Goal: Task Accomplishment & Management: Use online tool/utility

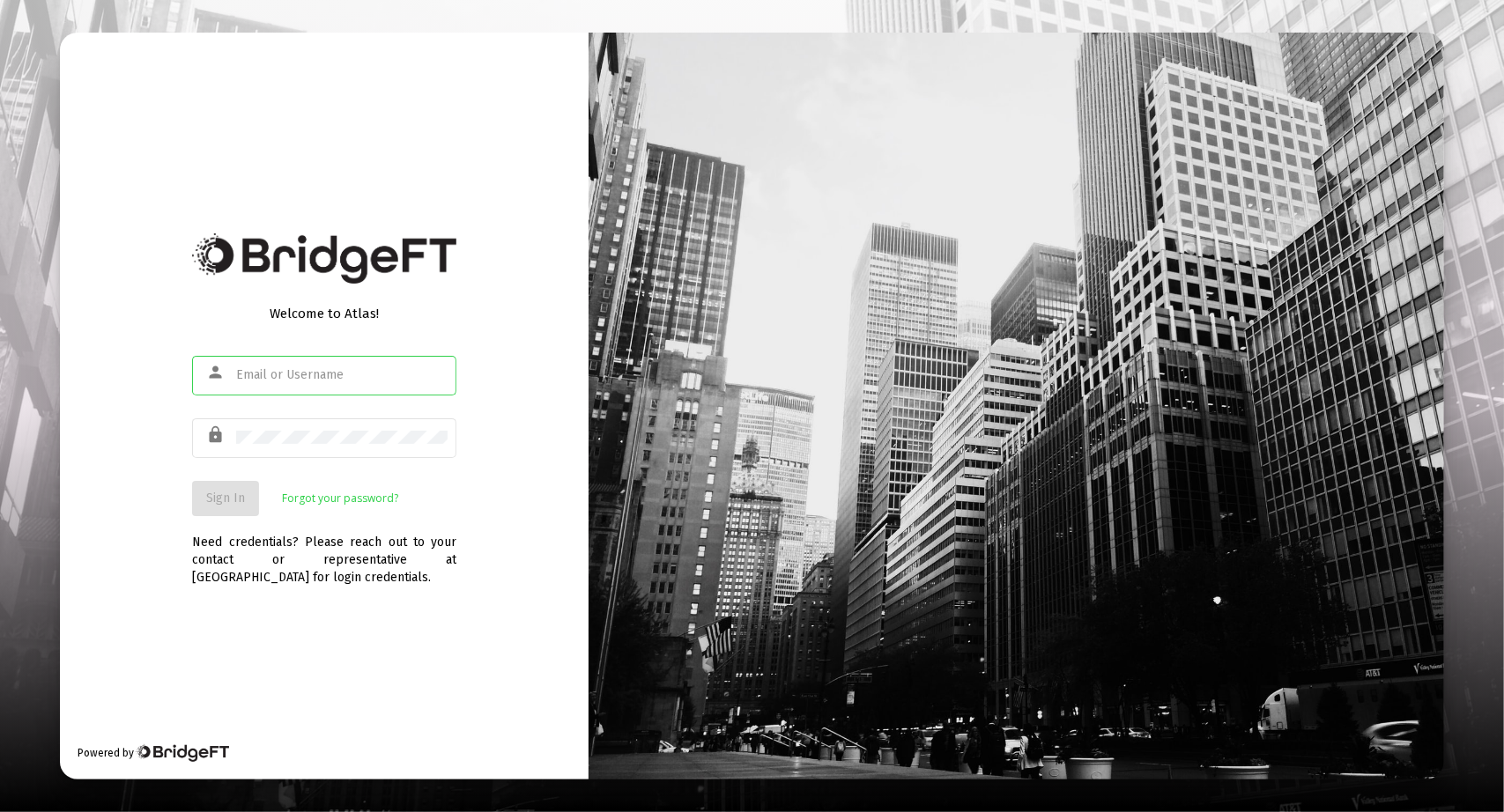
type input "[PERSON_NAME][EMAIL_ADDRESS][DOMAIN_NAME]"
click at [239, 495] on span "Sign In" at bounding box center [225, 498] width 38 height 15
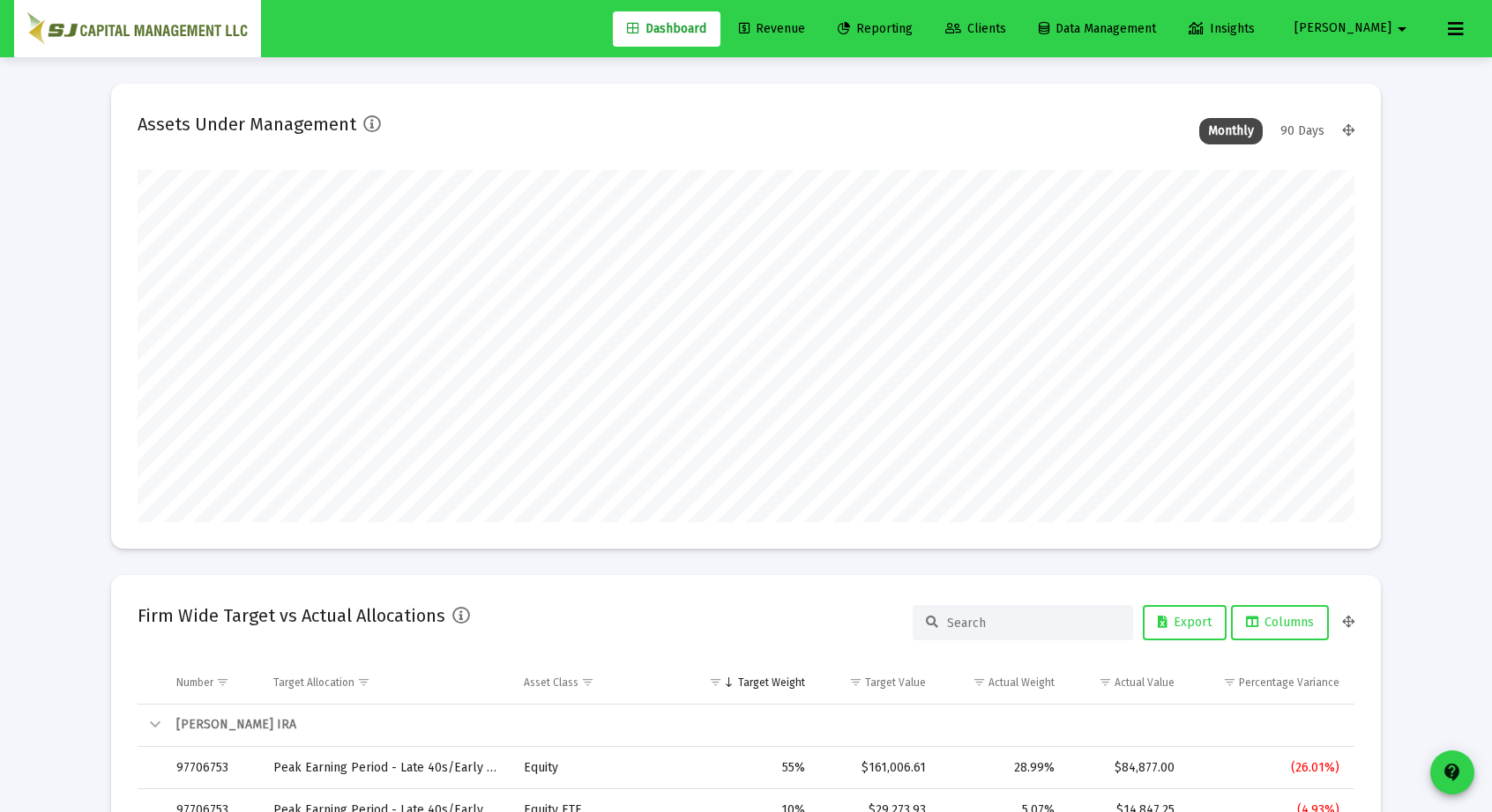
type input "[DATE]"
click at [913, 27] on span "Reporting" at bounding box center [875, 29] width 75 height 15
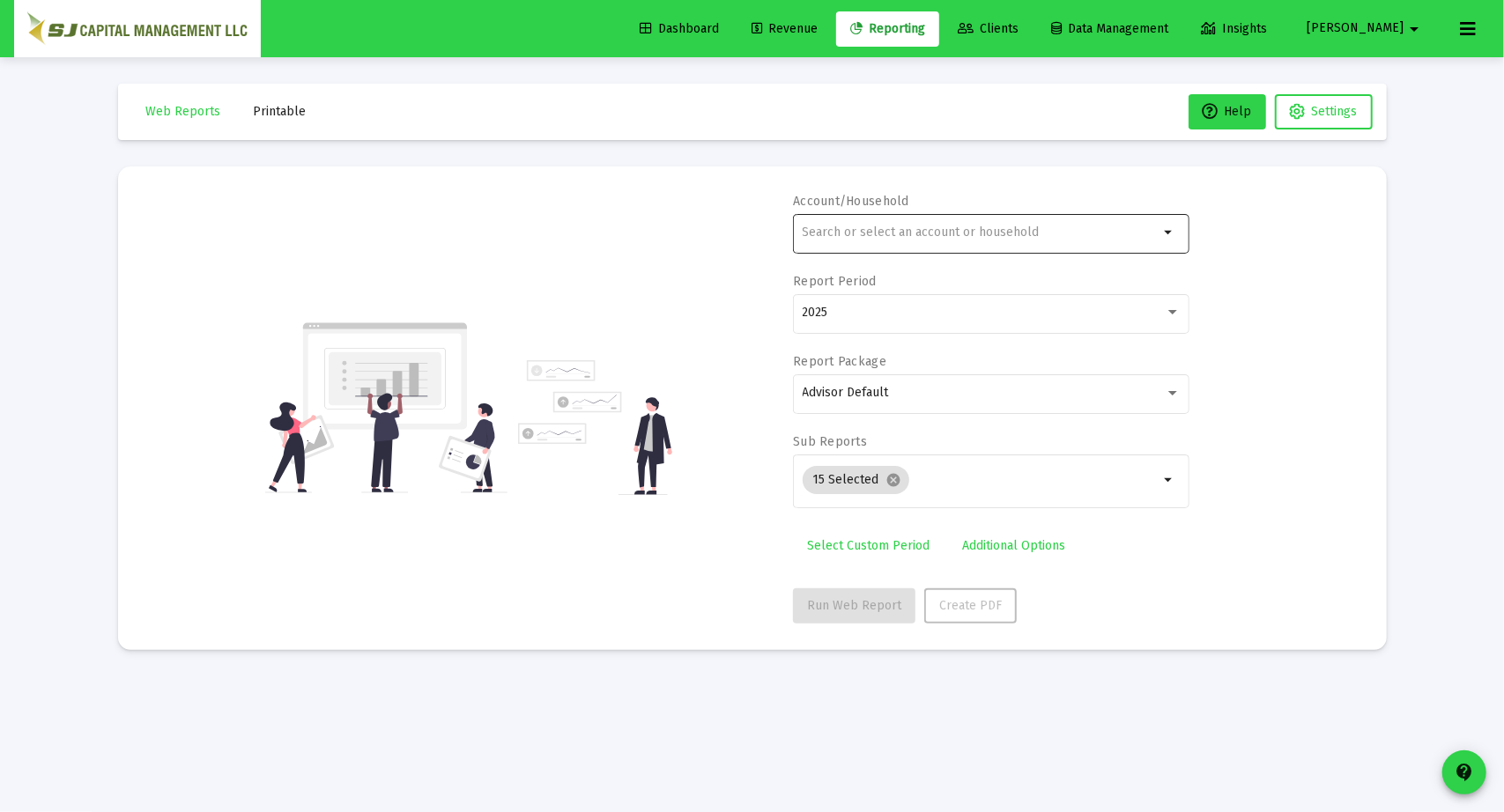
click at [879, 225] on div at bounding box center [981, 232] width 357 height 43
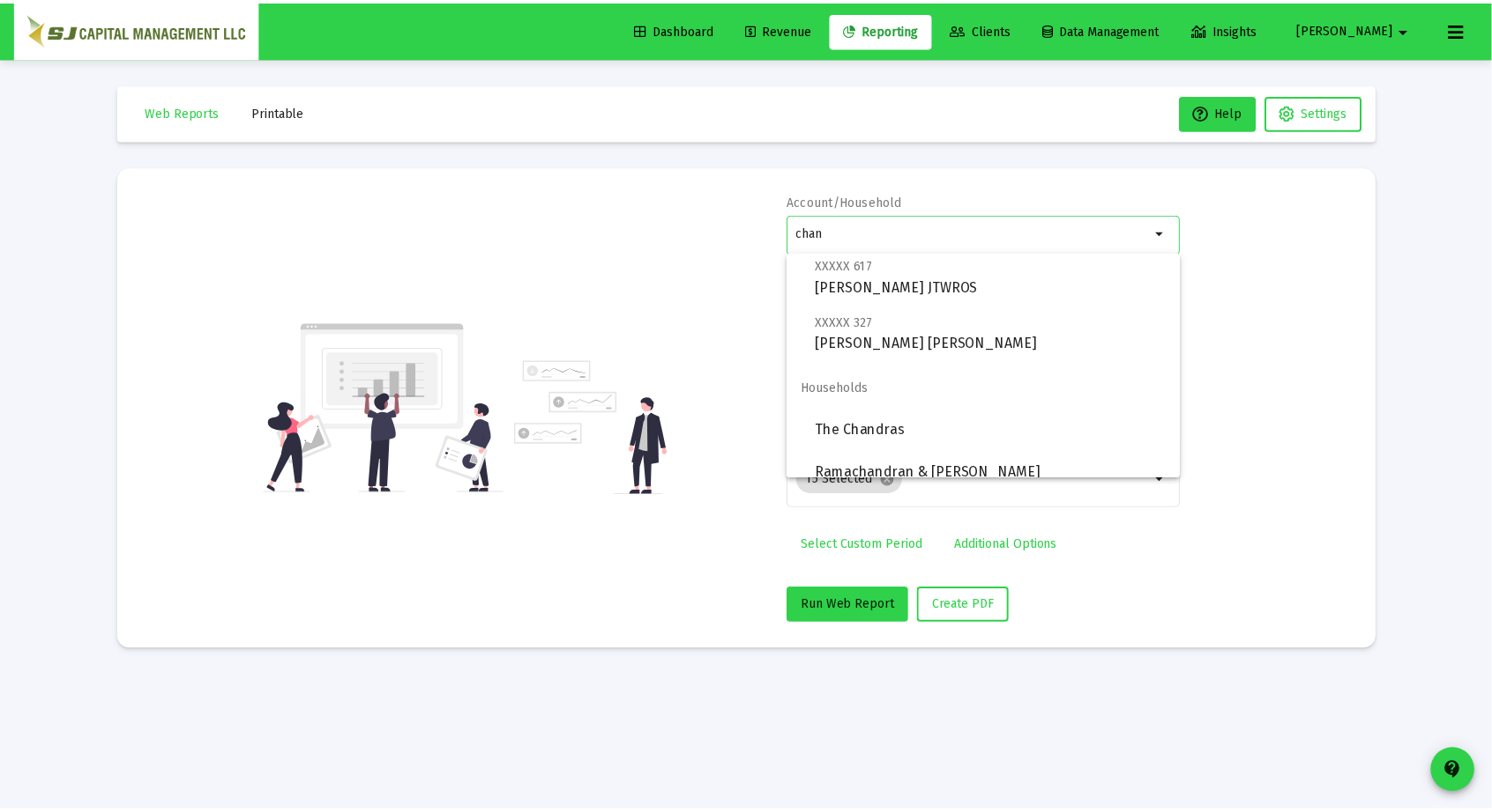
scroll to position [282, 0]
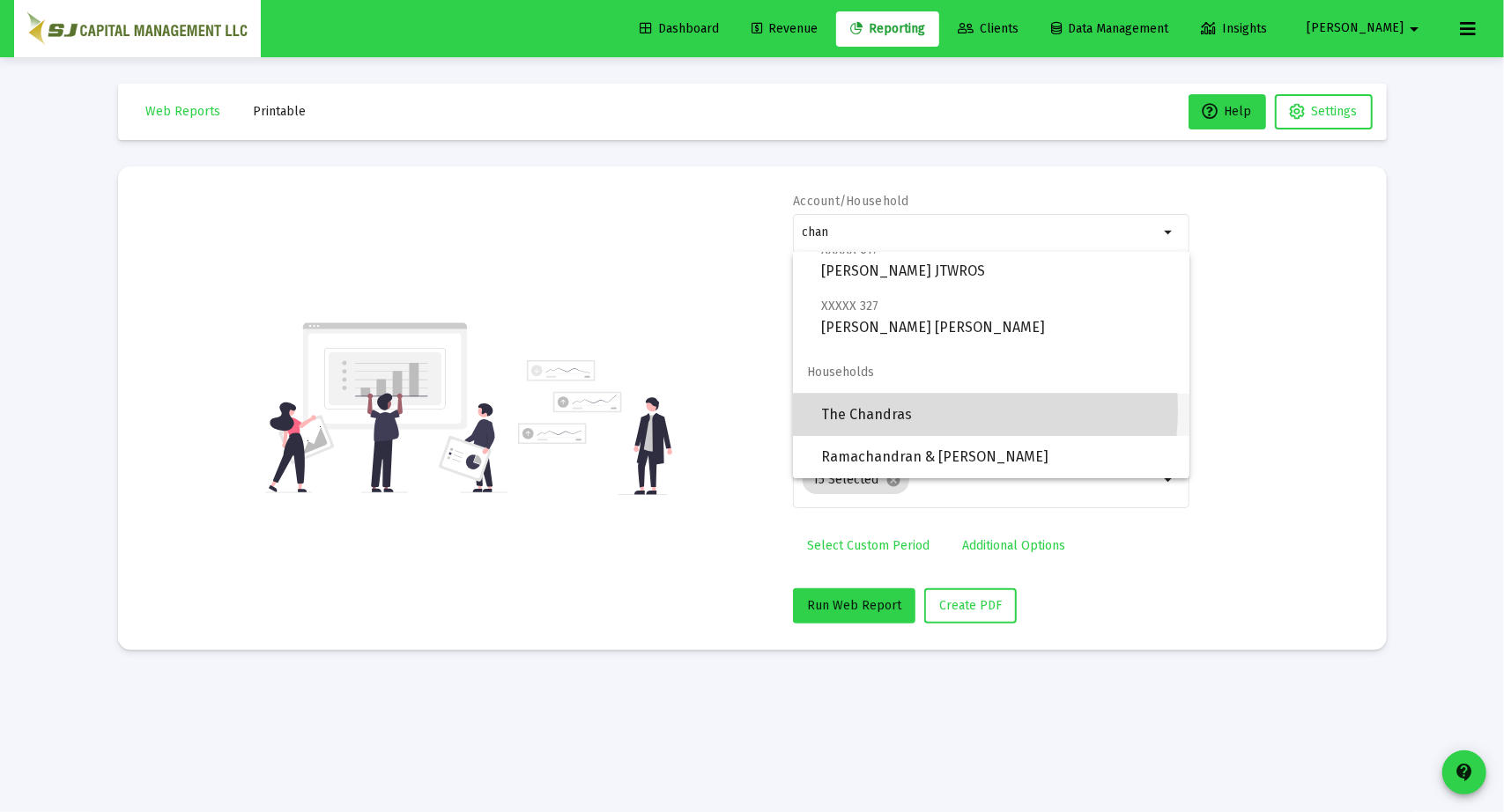
click at [909, 410] on span "The Chandras" at bounding box center [999, 415] width 354 height 42
type input "The Chandras"
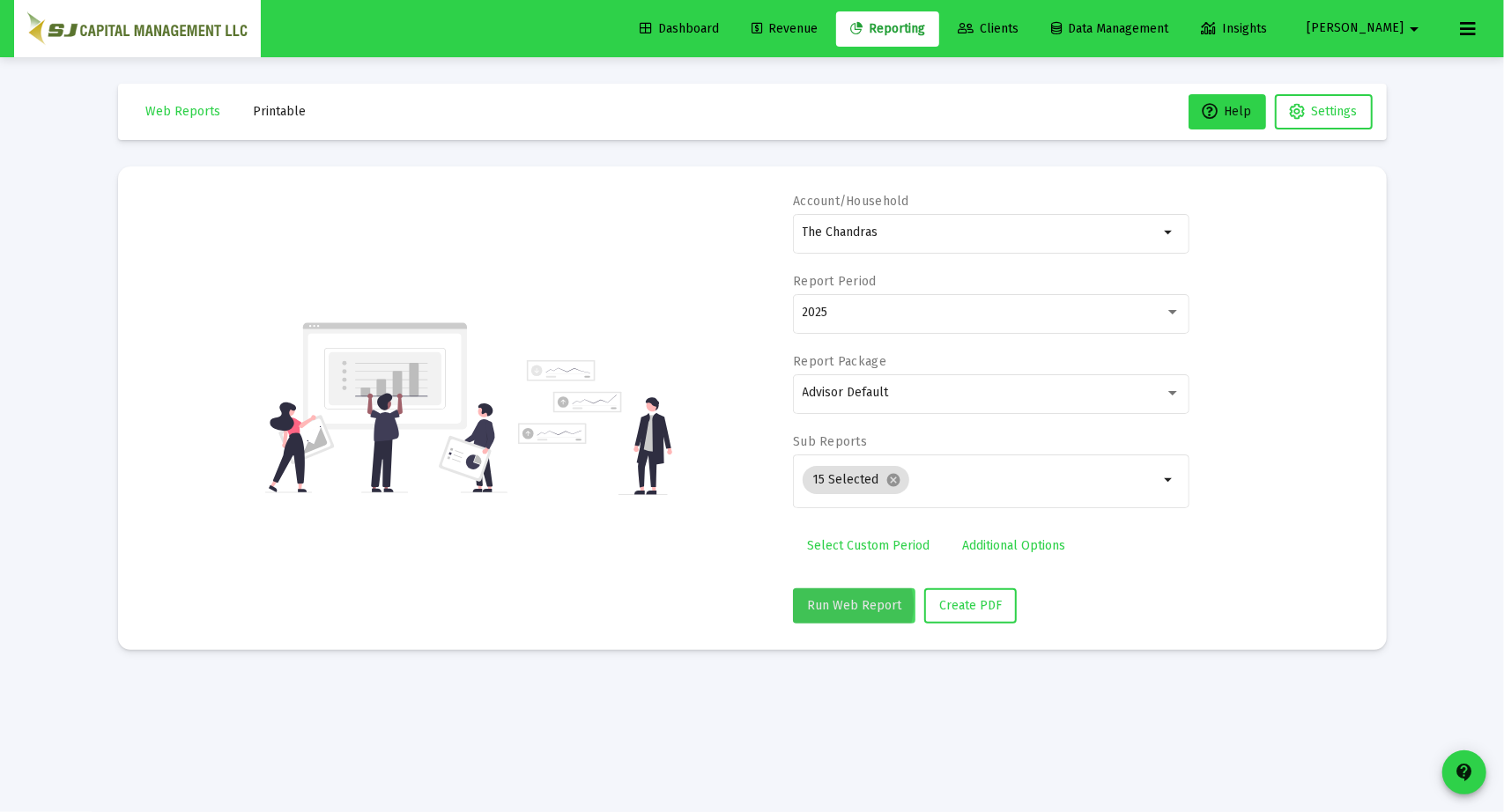
click at [846, 604] on span "Run Web Report" at bounding box center [854, 606] width 94 height 15
click at [1017, 602] on span "Create PDF" at bounding box center [991, 606] width 63 height 15
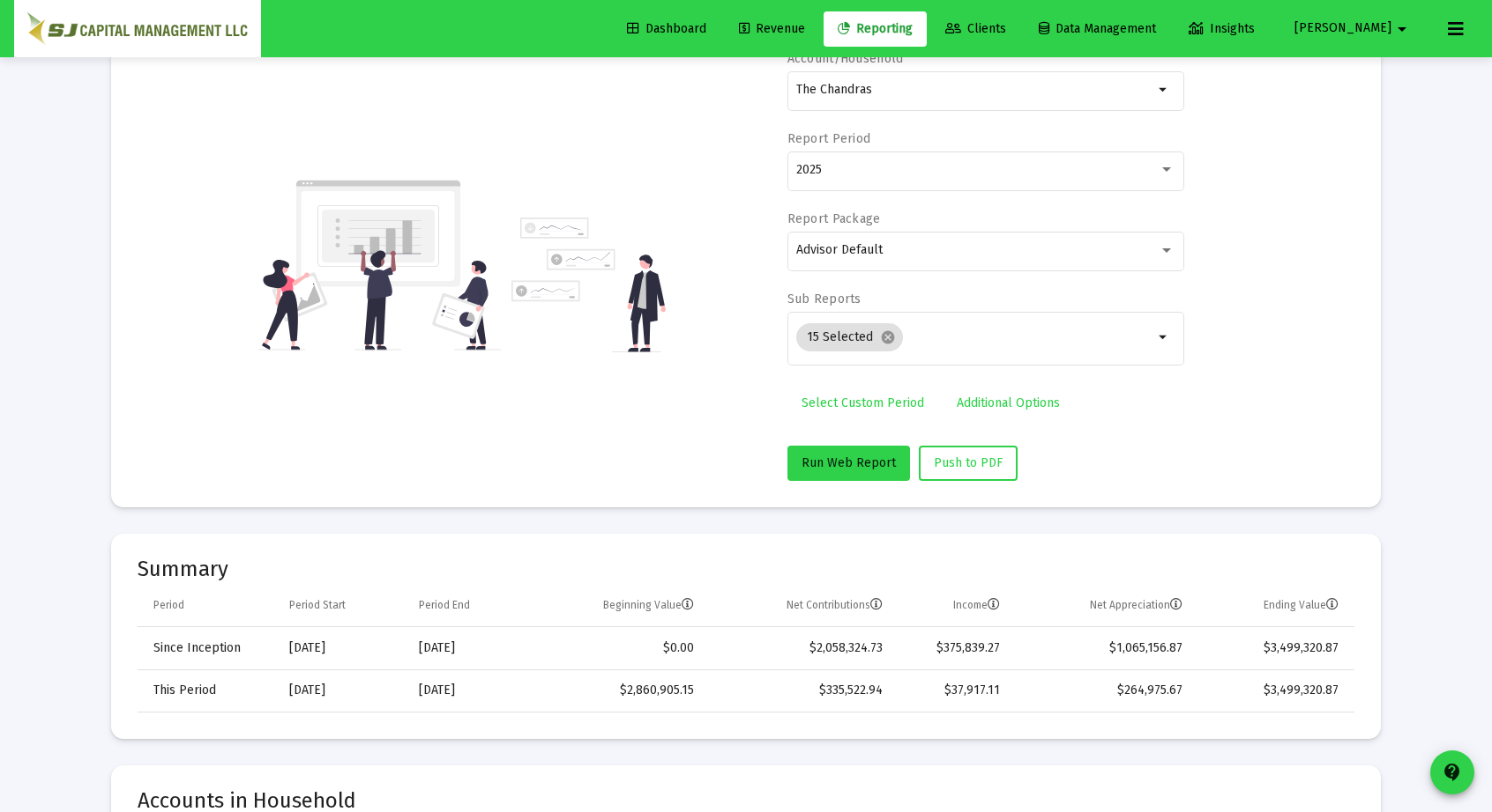
scroll to position [0, 0]
